Goal: Information Seeking & Learning: Learn about a topic

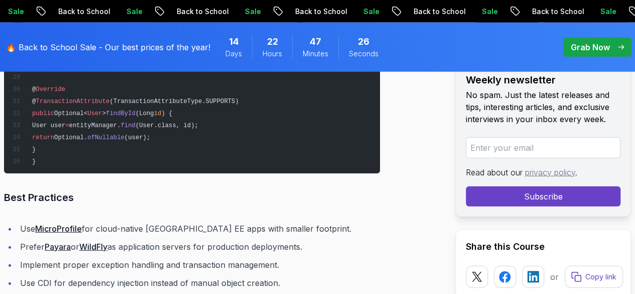
scroll to position [5062, 0]
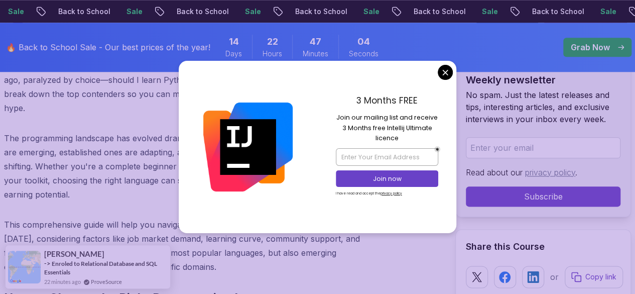
scroll to position [525, 0]
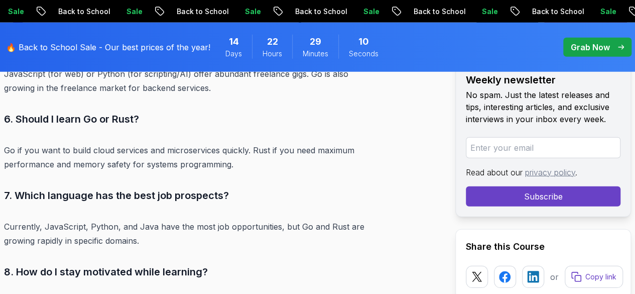
scroll to position [5177, 0]
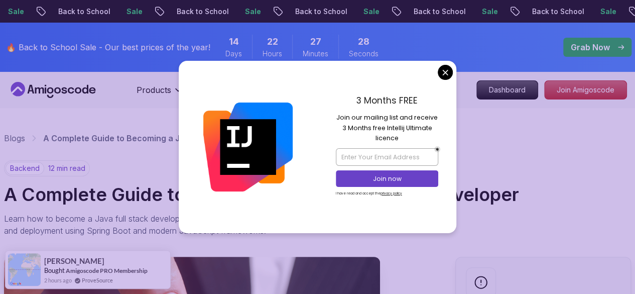
click at [439, 68] on div "3 Months FREE Join our mailing list and receive 3 Months free Intellij Ultimate…" at bounding box center [387, 147] width 139 height 172
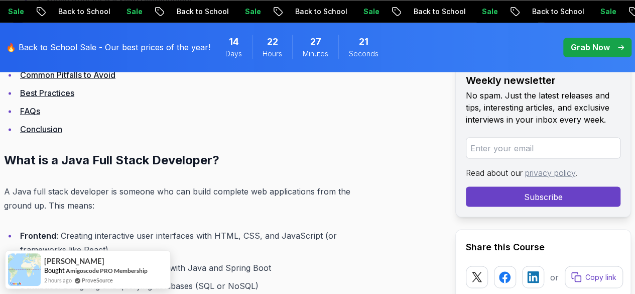
scroll to position [889, 0]
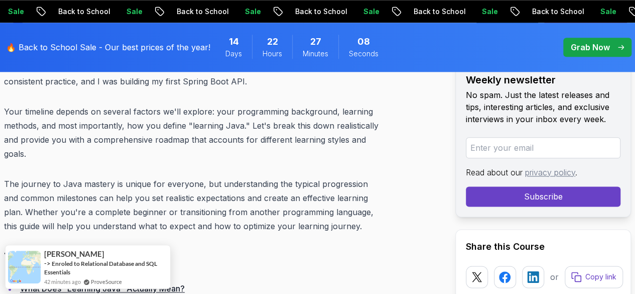
scroll to position [544, 0]
click at [215, 249] on h2 "Table of Contents" at bounding box center [192, 257] width 376 height 16
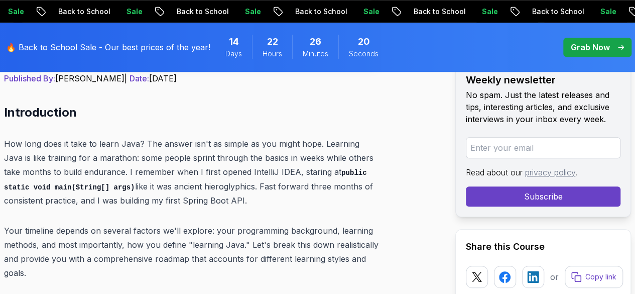
scroll to position [425, 0]
click at [456, 52] on div "🔥 Back to School Sale - Our best prices of the year! 14 Days 22 Hours 18 Minute…" at bounding box center [317, 47] width 635 height 49
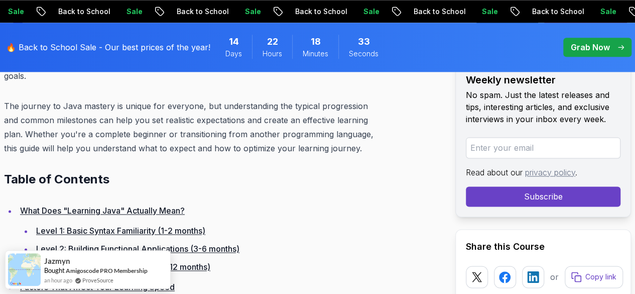
scroll to position [622, 0]
